Goal: Task Accomplishment & Management: Complete application form

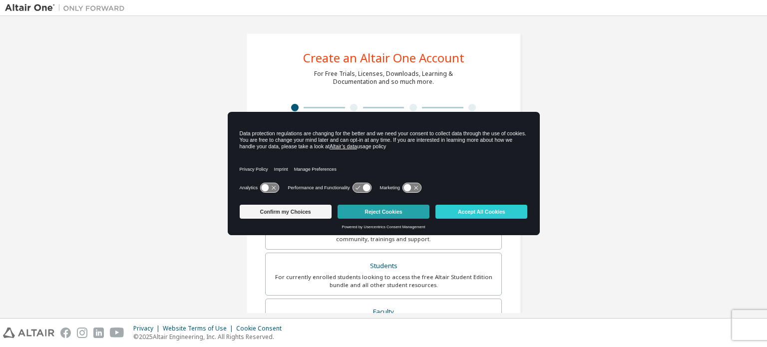
click at [384, 207] on button "Reject Cookies" at bounding box center [383, 212] width 92 height 14
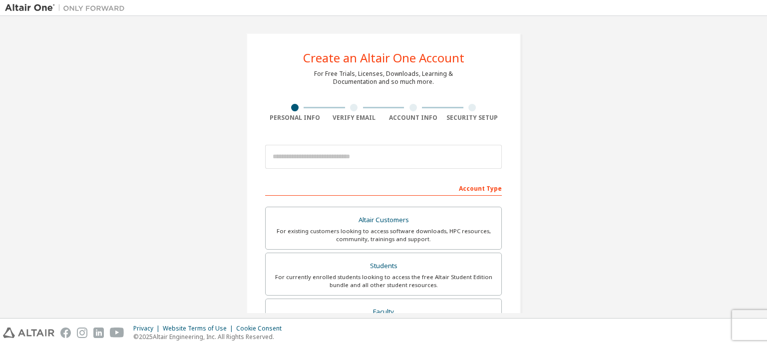
scroll to position [100, 0]
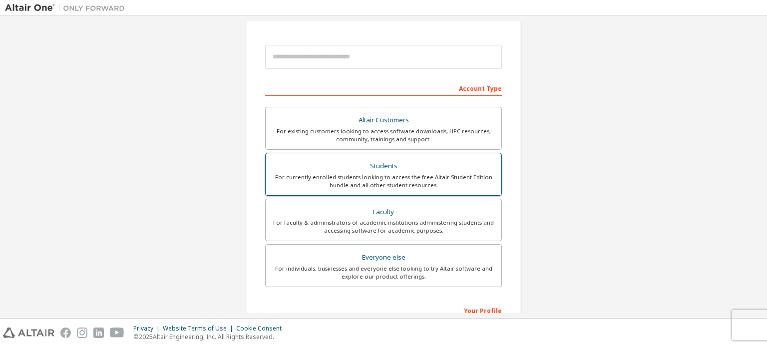
click at [370, 178] on div "For currently enrolled students looking to access the free Altair Student Editi…" at bounding box center [384, 181] width 224 height 16
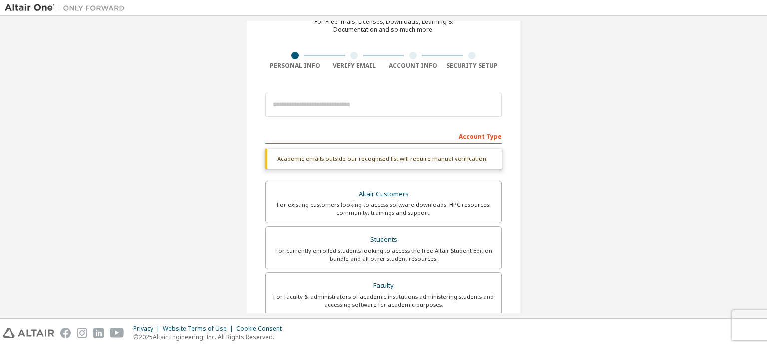
scroll to position [0, 0]
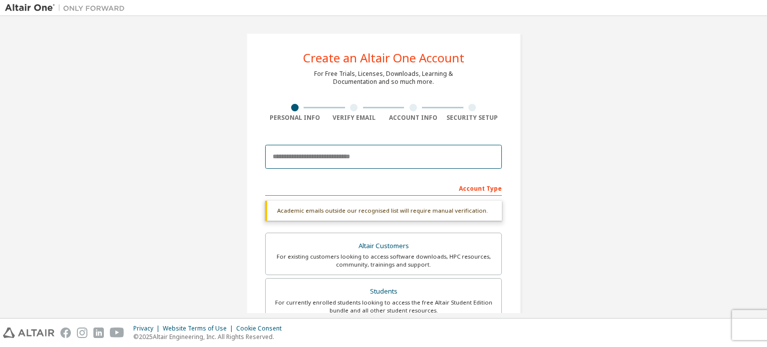
click at [315, 155] on input "email" at bounding box center [383, 157] width 237 height 24
type input "*"
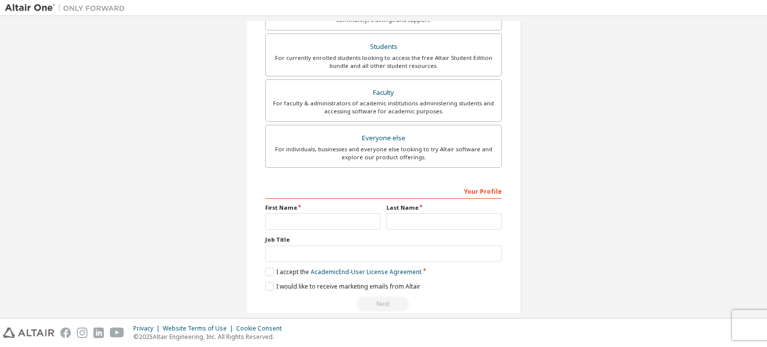
scroll to position [234, 0]
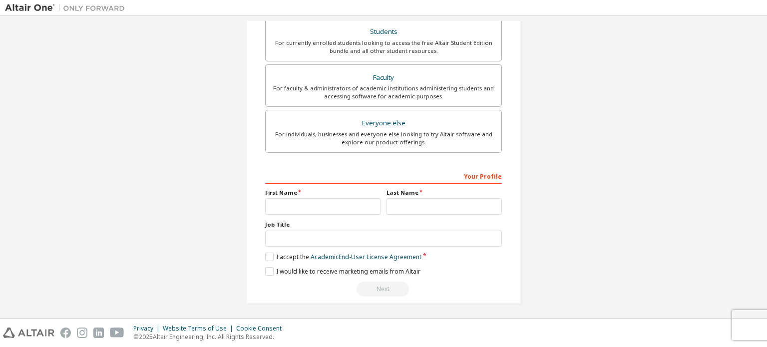
type input "**********"
click at [347, 210] on input "text" at bounding box center [322, 206] width 115 height 16
type input "*"
type input "*********"
type input "*******"
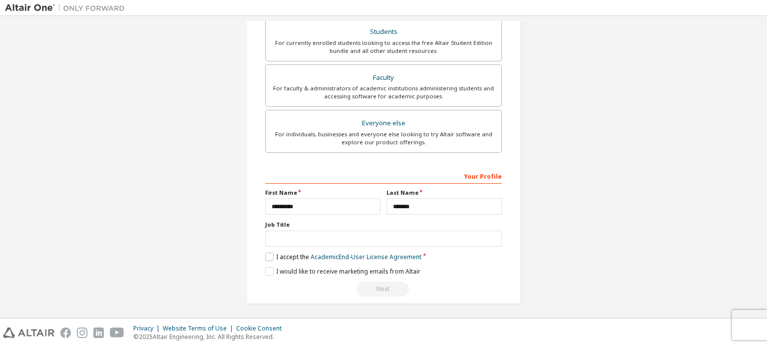
click at [268, 254] on label "I accept the Academic End-User License Agreement" at bounding box center [343, 257] width 156 height 8
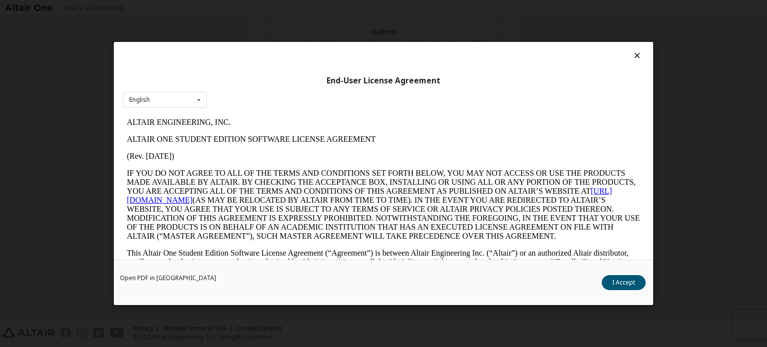
scroll to position [0, 0]
click at [174, 97] on div "English English" at bounding box center [165, 100] width 84 height 16
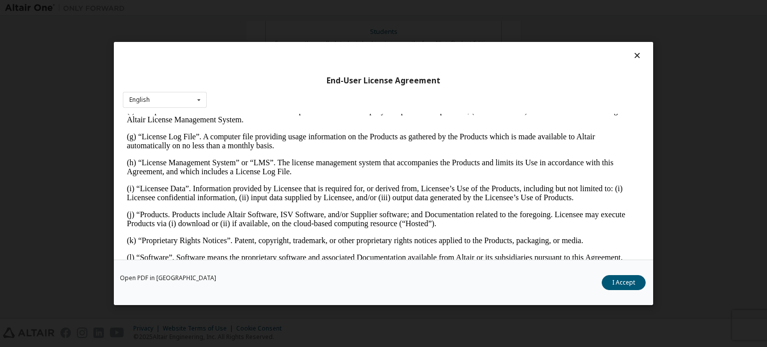
scroll to position [699, 0]
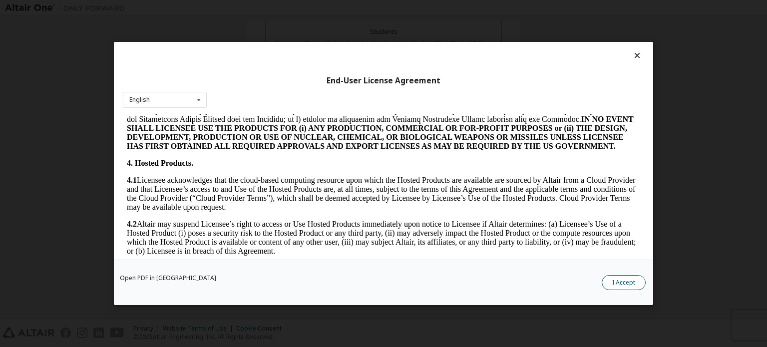
click at [625, 279] on button "I Accept" at bounding box center [623, 282] width 44 height 15
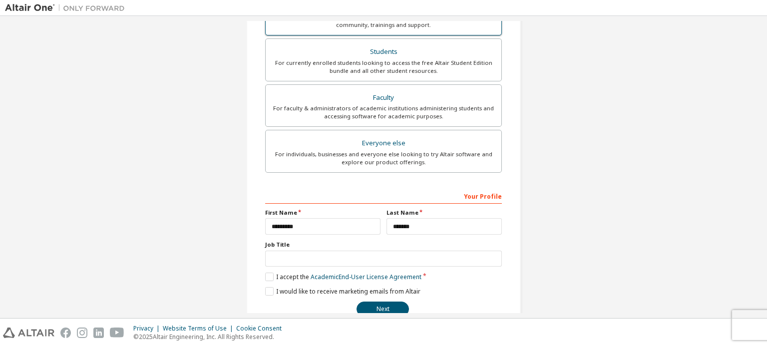
scroll to position [234, 0]
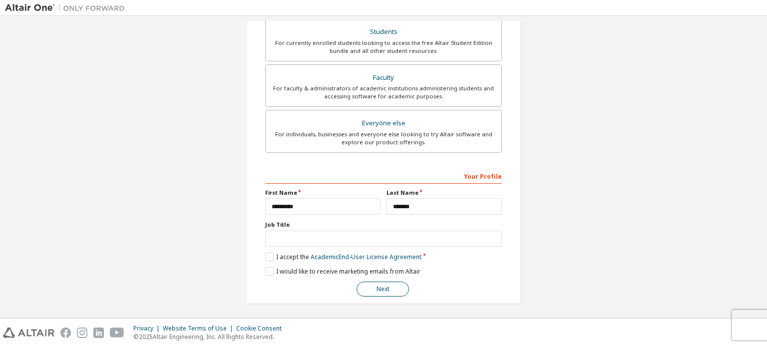
click at [389, 284] on button "Next" at bounding box center [382, 289] width 52 height 15
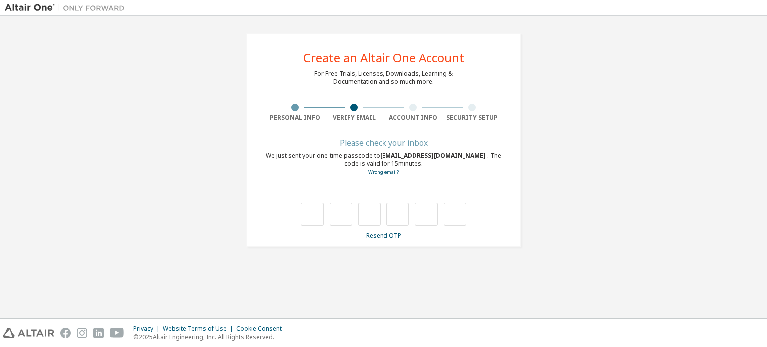
scroll to position [0, 0]
type input "*"
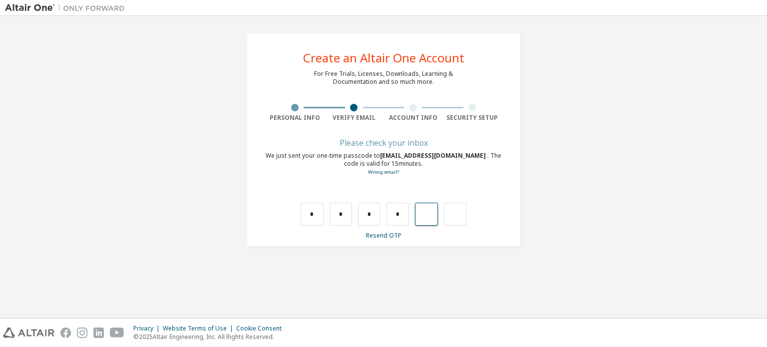
type input "*"
